Goal: Check status: Check status

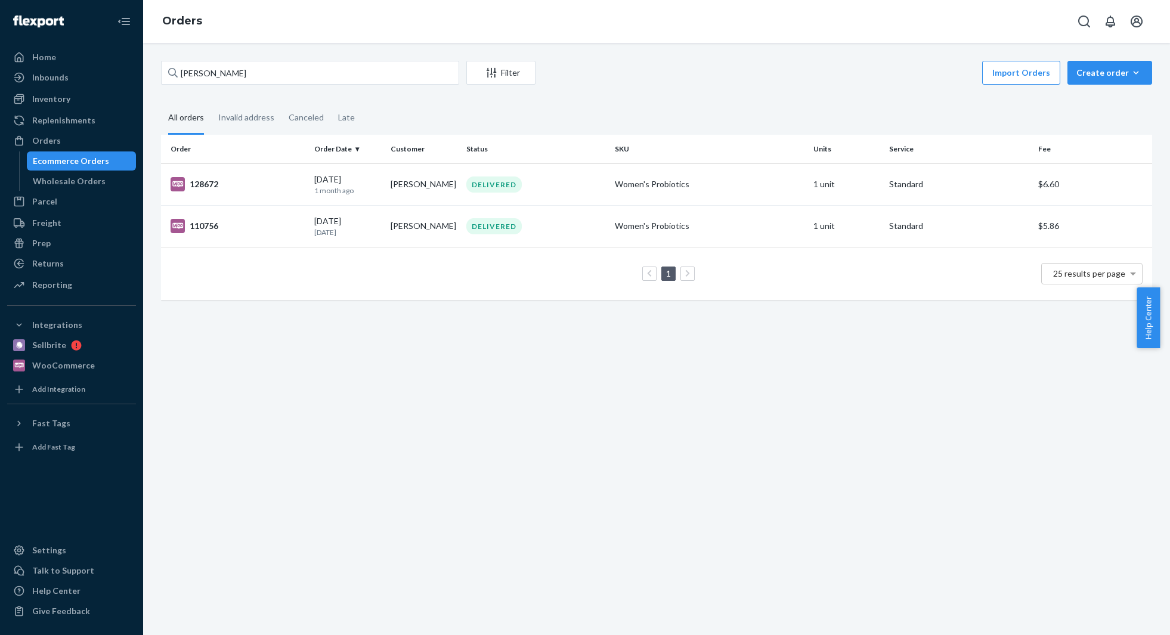
click at [249, 75] on input "[PERSON_NAME]" at bounding box center [310, 73] width 298 height 24
paste input "[PERSON_NAME]"
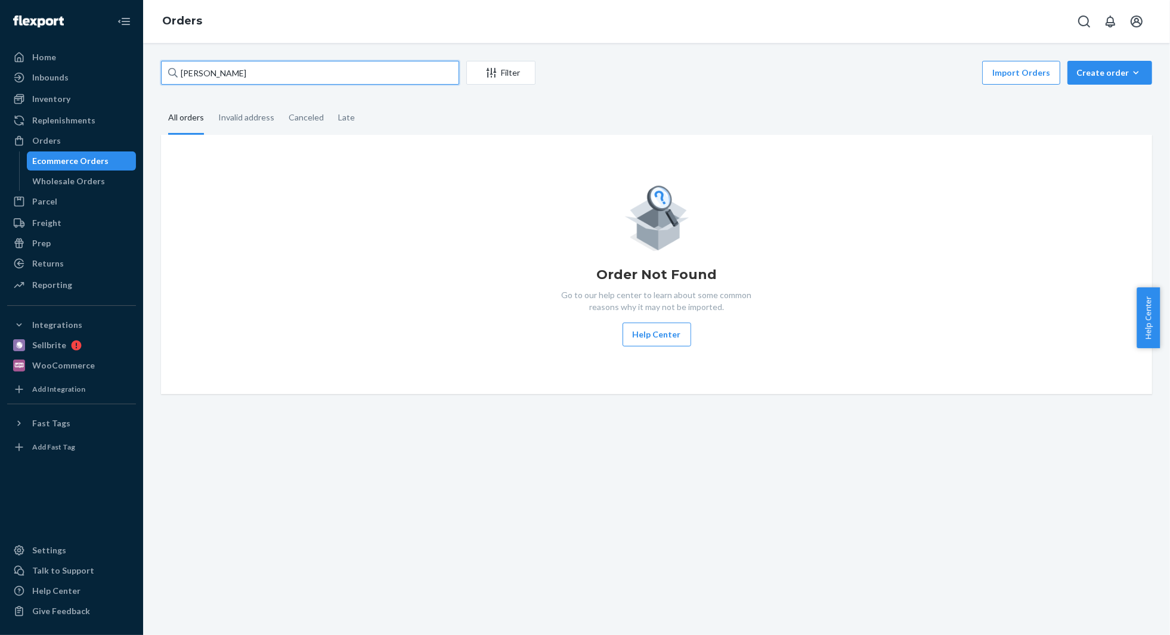
click at [203, 72] on input "[PERSON_NAME]" at bounding box center [310, 73] width 298 height 24
click at [203, 69] on input "[PERSON_NAME]" at bounding box center [310, 73] width 298 height 24
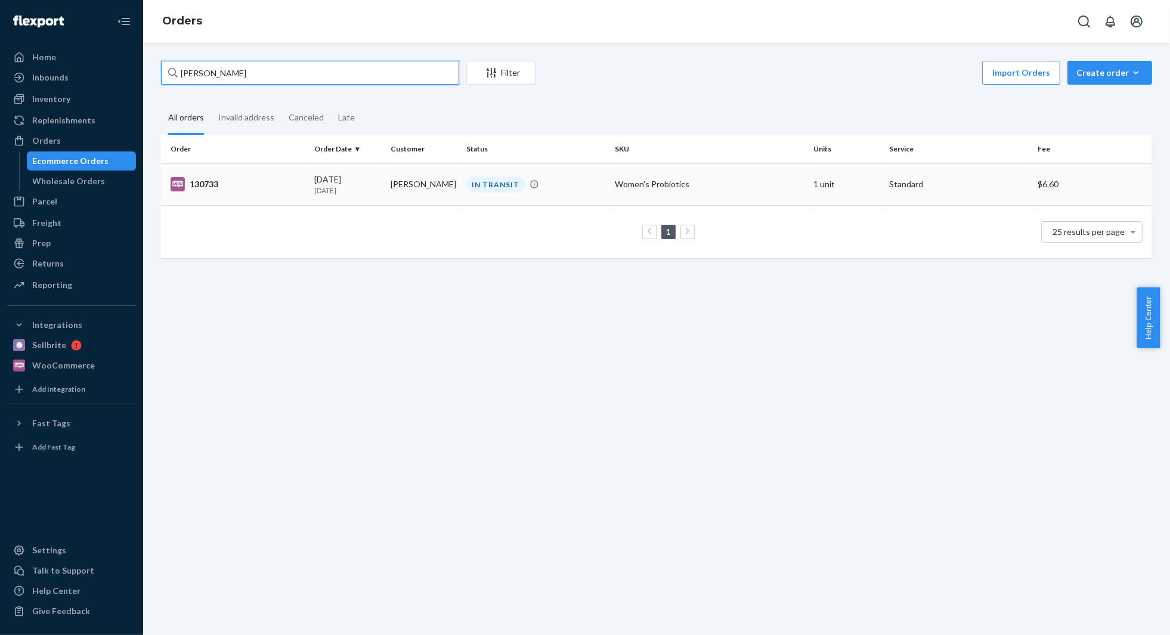
type input "[PERSON_NAME]"
click at [389, 196] on td "[PERSON_NAME]" at bounding box center [424, 184] width 76 height 42
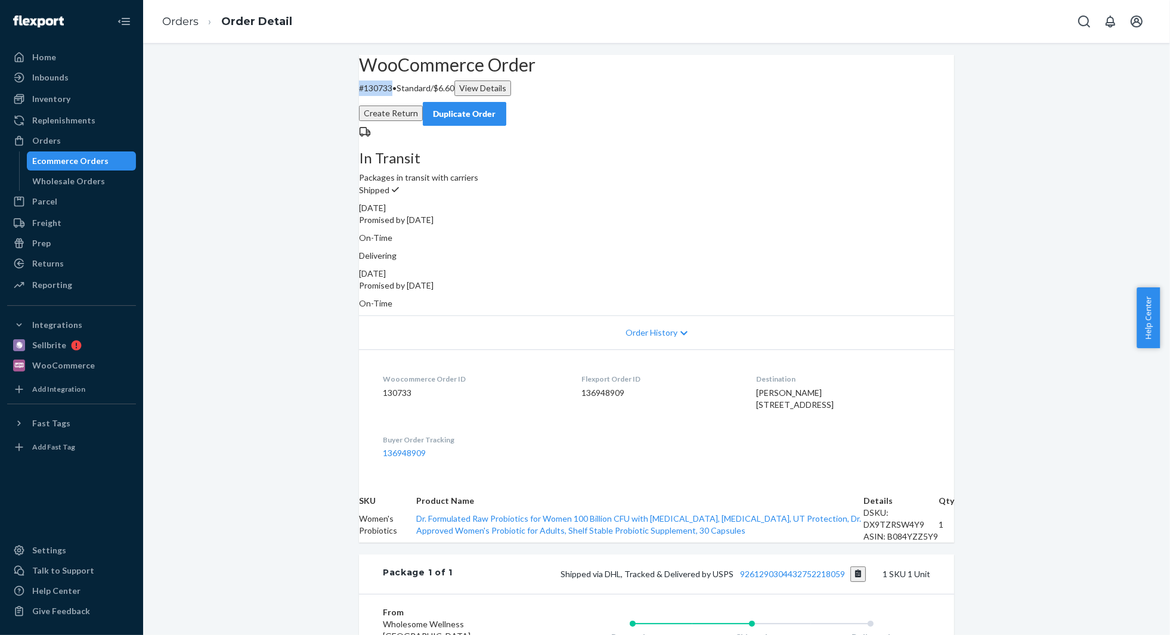
drag, startPoint x: 411, startPoint y: 116, endPoint x: 379, endPoint y: 117, distance: 32.2
click at [379, 96] on p "# 130733 • Standard / $6.60 View Details" at bounding box center [656, 88] width 595 height 16
copy p "# 130733"
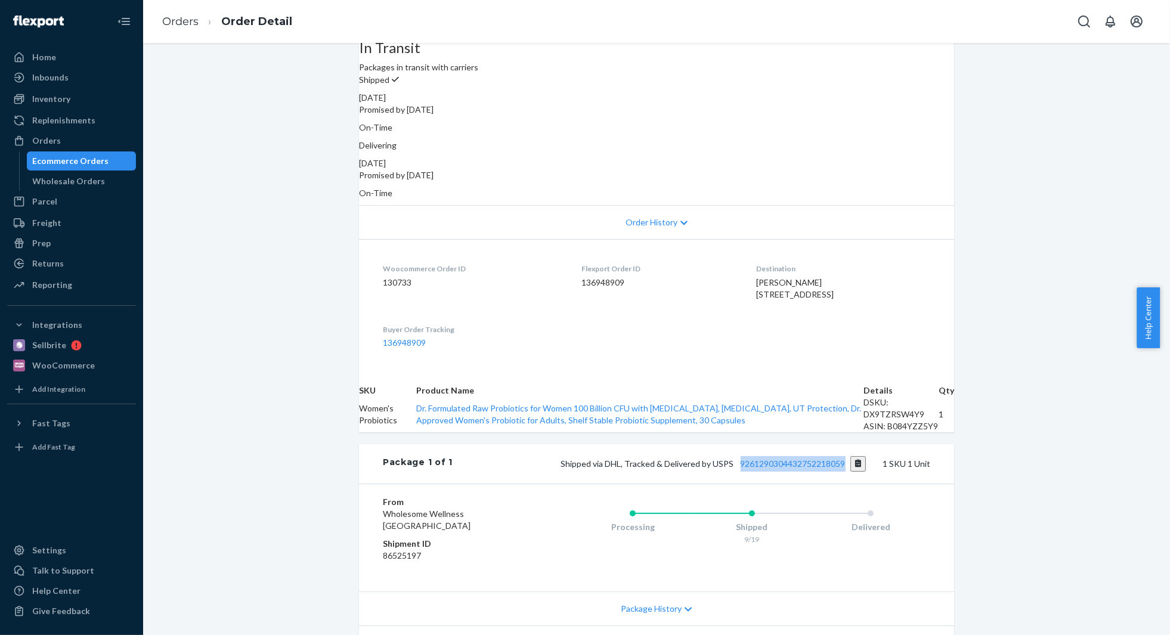
drag, startPoint x: 842, startPoint y: 523, endPoint x: 734, endPoint y: 522, distance: 108.5
click at [734, 469] on span "Shipped via DHL, Tracked & Delivered by USPS 9261290304432752218059" at bounding box center [713, 463] width 305 height 10
copy link "9261290304432752218059"
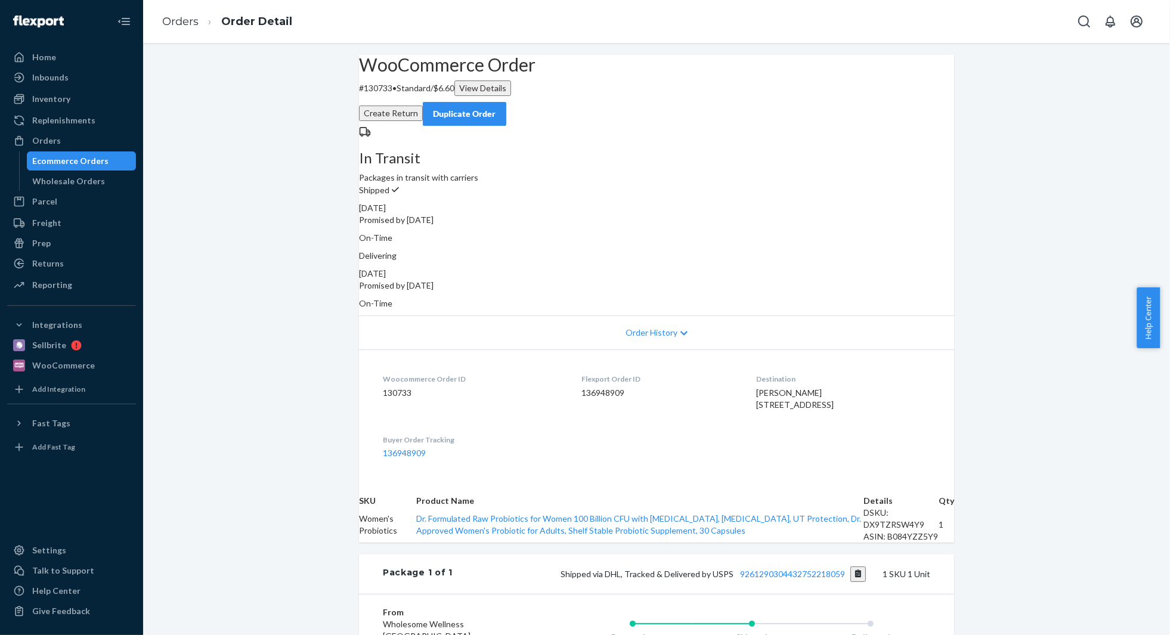
click at [771, 280] on p "Promised by [DATE]" at bounding box center [656, 286] width 595 height 12
click at [188, 18] on link "Orders" at bounding box center [180, 21] width 36 height 13
